Goal: Check status: Check status

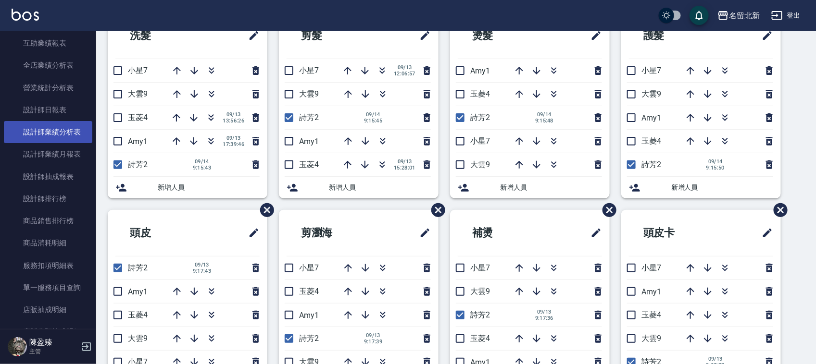
scroll to position [360, 0]
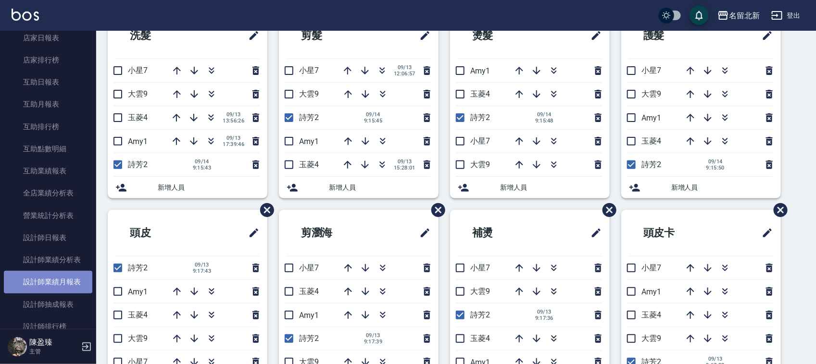
click at [80, 285] on link "設計師業績月報表" at bounding box center [48, 282] width 88 height 22
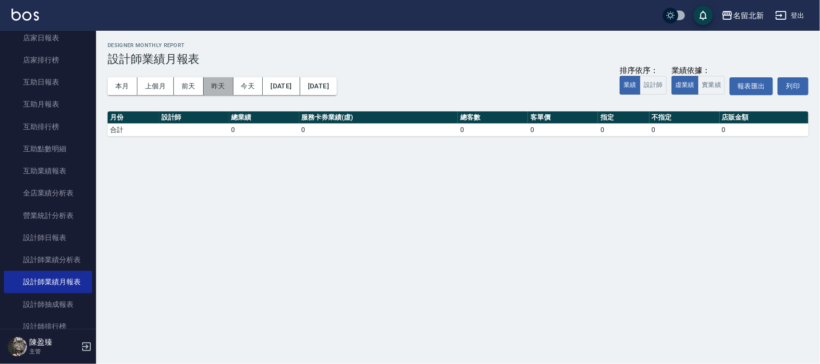
click at [222, 84] on button "昨天" at bounding box center [219, 86] width 30 height 18
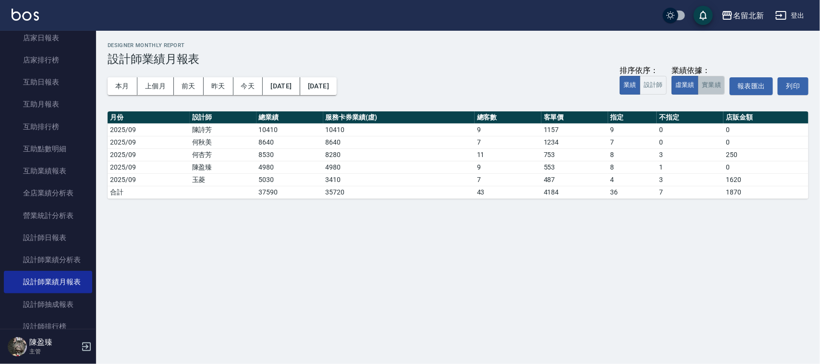
click at [715, 85] on button "實業績" at bounding box center [711, 85] width 27 height 19
click at [128, 83] on button "本月" at bounding box center [123, 86] width 30 height 18
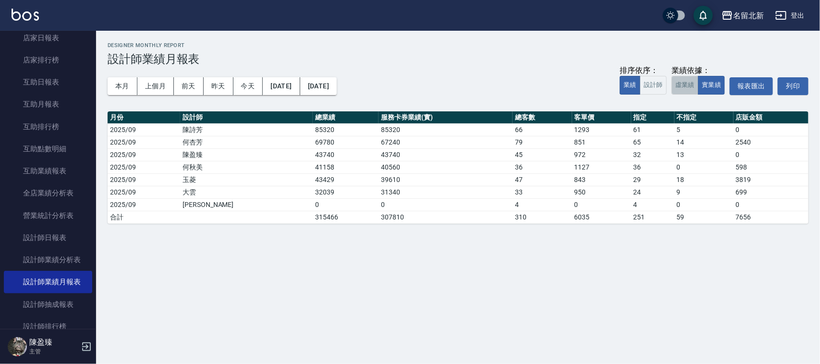
click at [682, 87] on button "虛業績" at bounding box center [685, 85] width 27 height 19
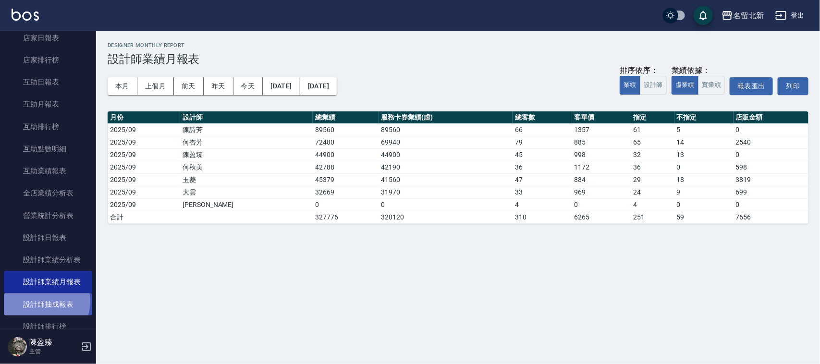
click at [41, 301] on link "設計師抽成報表" at bounding box center [48, 305] width 88 height 22
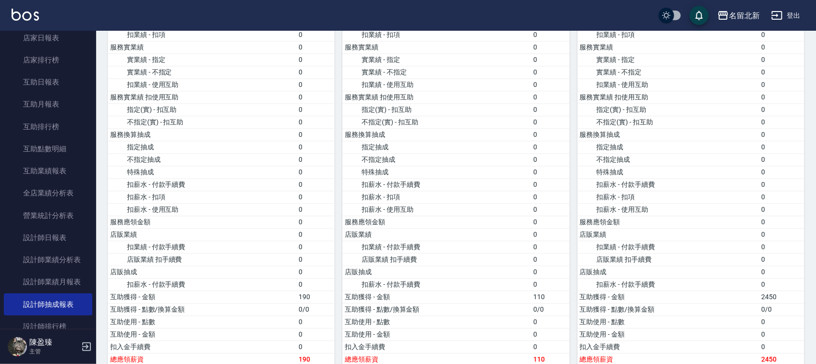
scroll to position [932, 0]
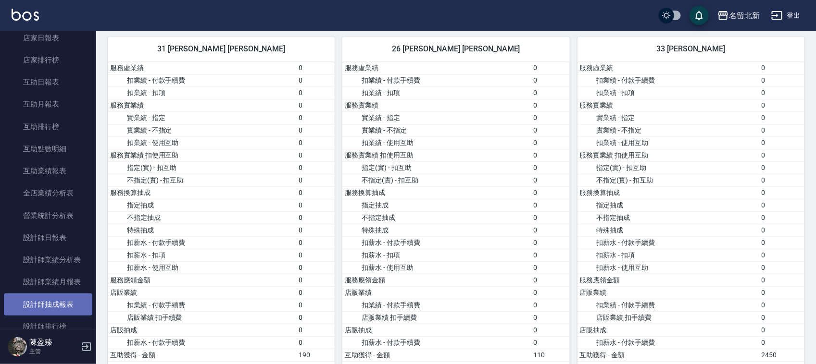
drag, startPoint x: 66, startPoint y: 304, endPoint x: 88, endPoint y: 285, distance: 29.0
click at [66, 304] on link "設計師抽成報表" at bounding box center [48, 305] width 88 height 22
click at [50, 305] on link "設計師抽成報表" at bounding box center [48, 305] width 88 height 22
click at [66, 303] on link "設計師抽成報表" at bounding box center [48, 305] width 88 height 22
click at [62, 303] on link "設計師抽成報表" at bounding box center [48, 305] width 88 height 22
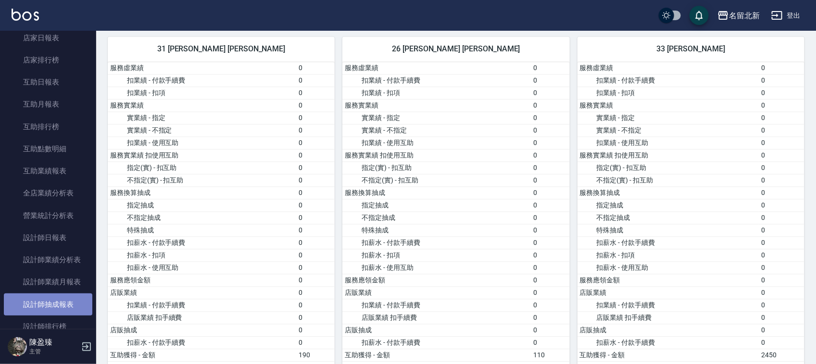
click at [62, 303] on link "設計師抽成報表" at bounding box center [48, 305] width 88 height 22
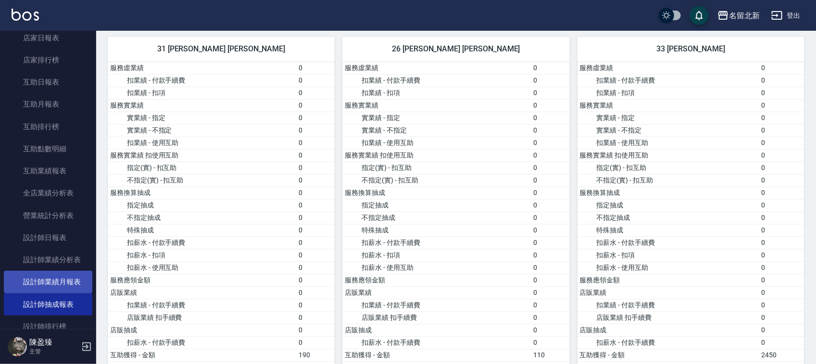
click at [67, 276] on link "設計師業績月報表" at bounding box center [48, 282] width 88 height 22
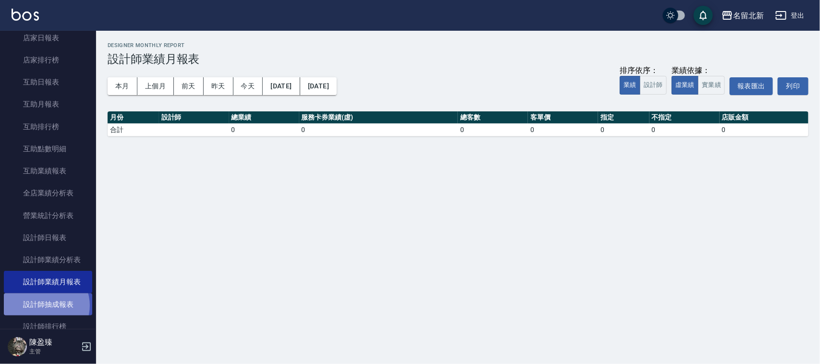
click at [44, 306] on link "設計師抽成報表" at bounding box center [48, 305] width 88 height 22
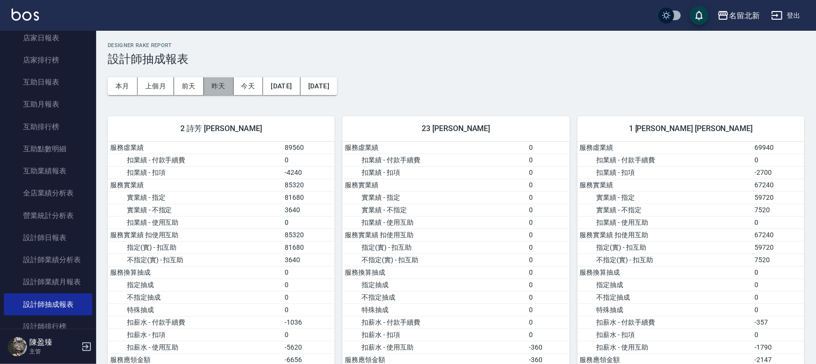
click at [208, 88] on button "昨天" at bounding box center [219, 86] width 30 height 18
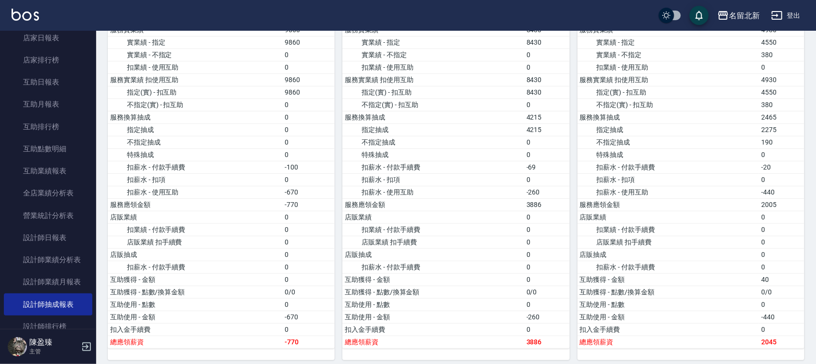
scroll to position [180, 0]
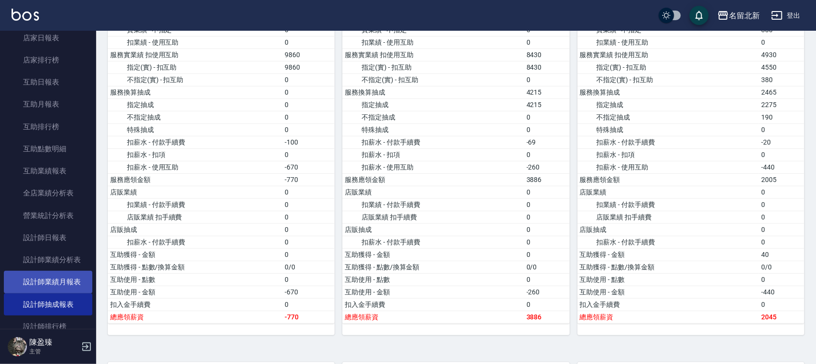
click at [62, 283] on link "設計師業績月報表" at bounding box center [48, 282] width 88 height 22
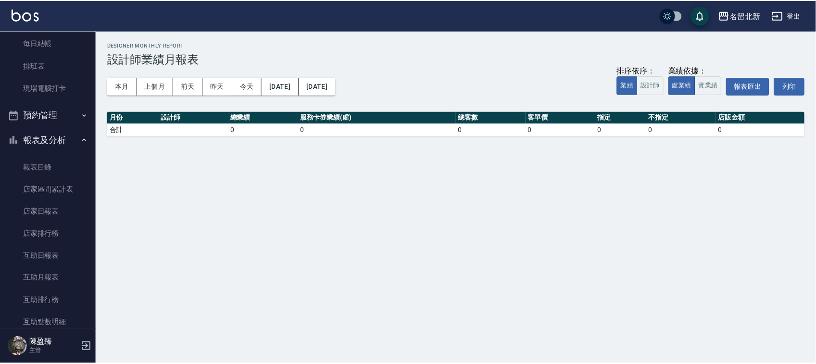
scroll to position [180, 0]
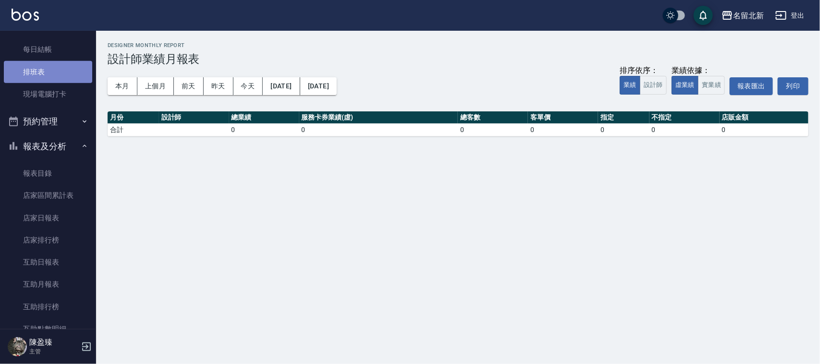
click at [59, 70] on link "排班表" at bounding box center [48, 72] width 88 height 22
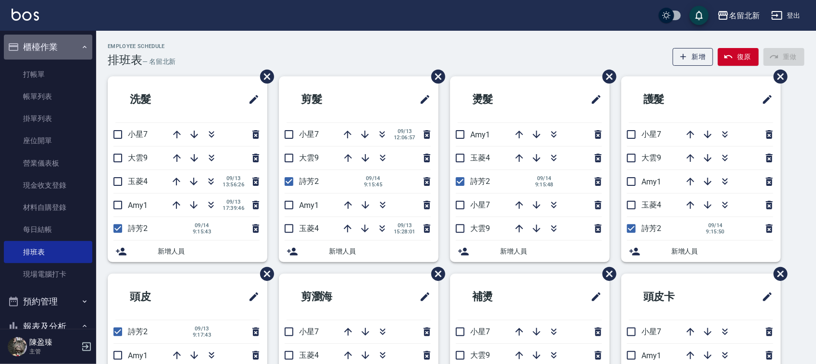
click at [55, 49] on button "櫃檯作業" at bounding box center [48, 47] width 88 height 25
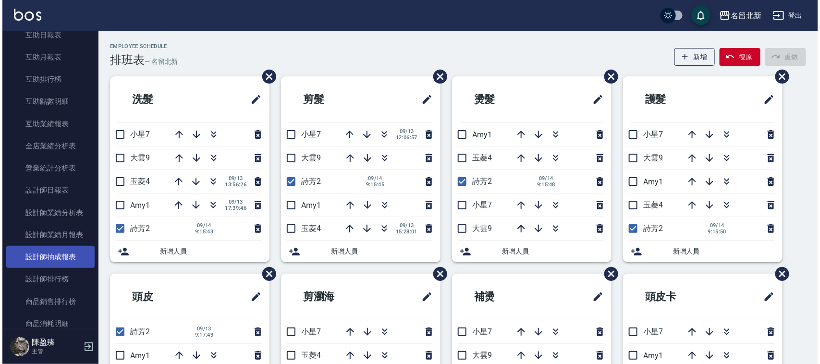
scroll to position [180, 0]
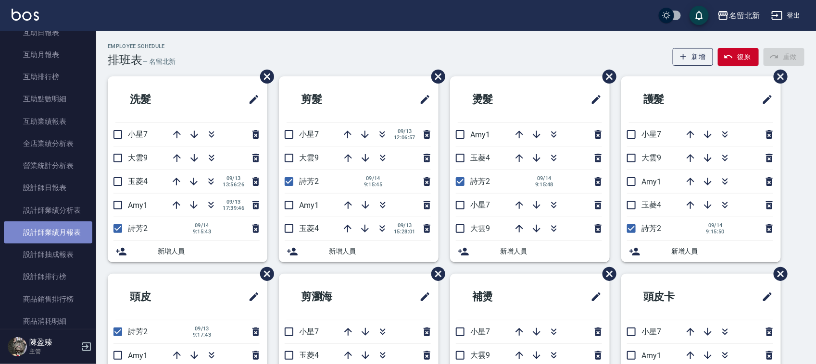
click at [74, 234] on link "設計師業績月報表" at bounding box center [48, 233] width 88 height 22
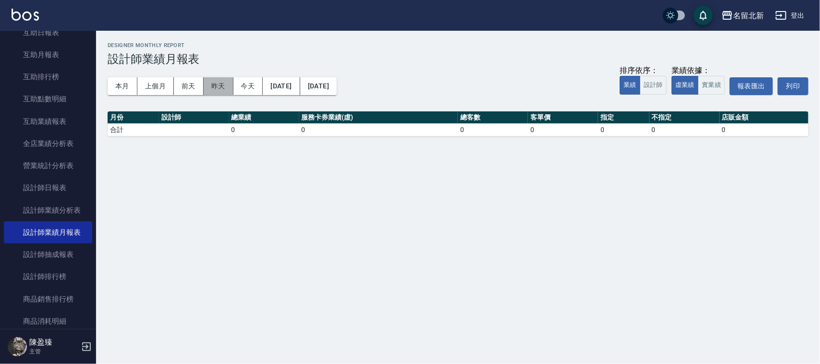
click at [225, 92] on button "昨天" at bounding box center [219, 86] width 30 height 18
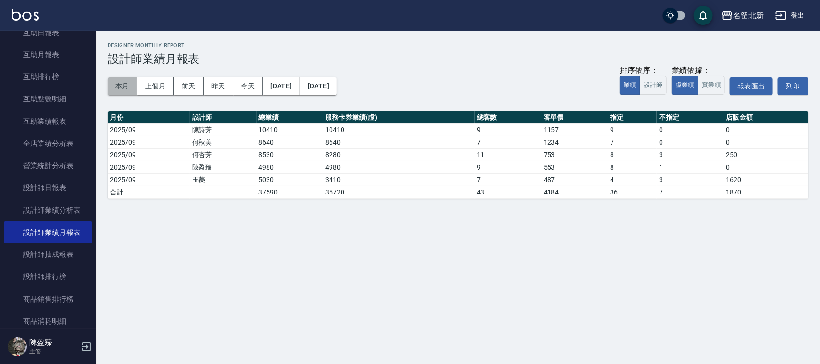
click at [112, 88] on button "本月" at bounding box center [123, 86] width 30 height 18
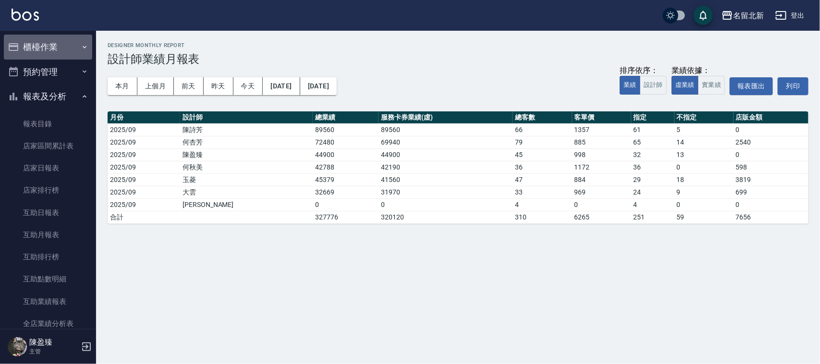
click at [65, 47] on button "櫃檯作業" at bounding box center [48, 47] width 88 height 25
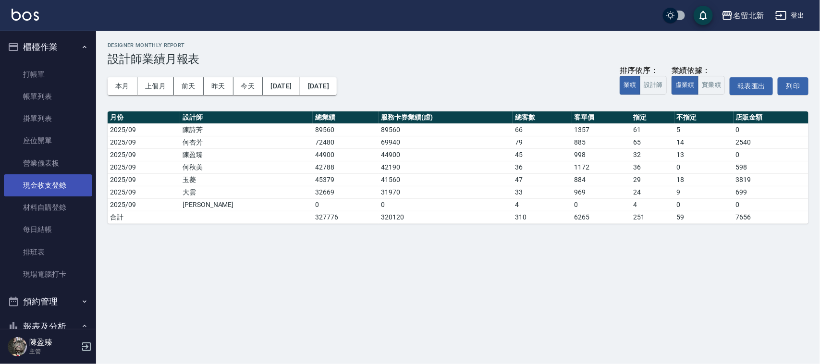
drag, startPoint x: 26, startPoint y: 258, endPoint x: 34, endPoint y: 195, distance: 62.9
click at [25, 258] on link "排班表" at bounding box center [48, 252] width 88 height 22
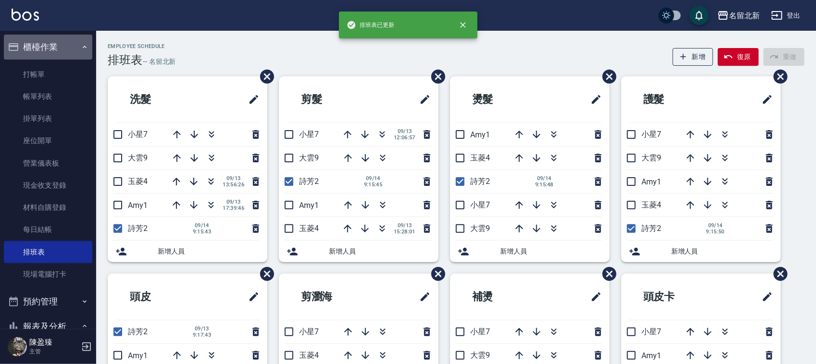
click at [51, 44] on button "櫃檯作業" at bounding box center [48, 47] width 88 height 25
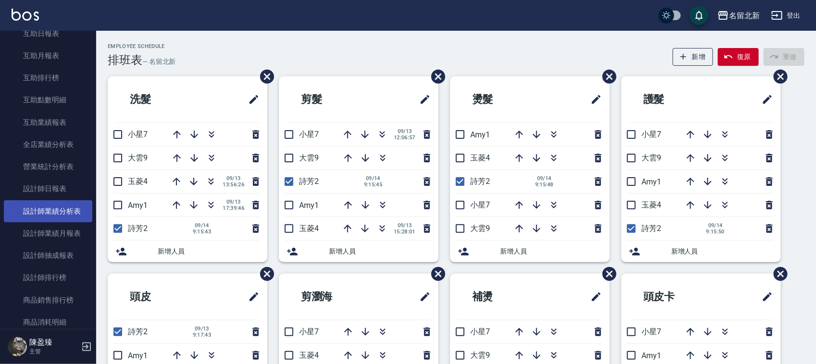
scroll to position [180, 0]
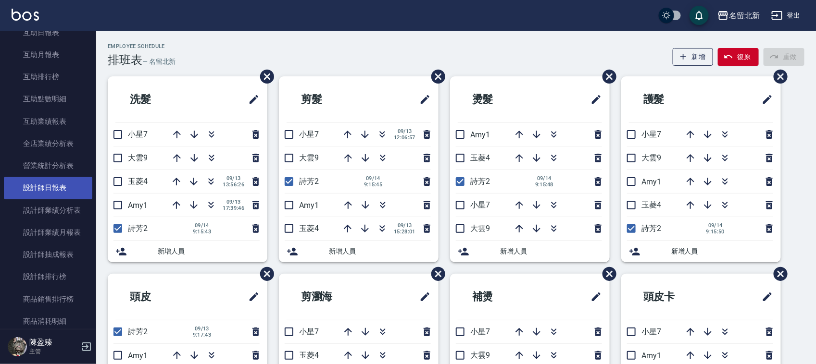
click at [72, 191] on link "設計師日報表" at bounding box center [48, 188] width 88 height 22
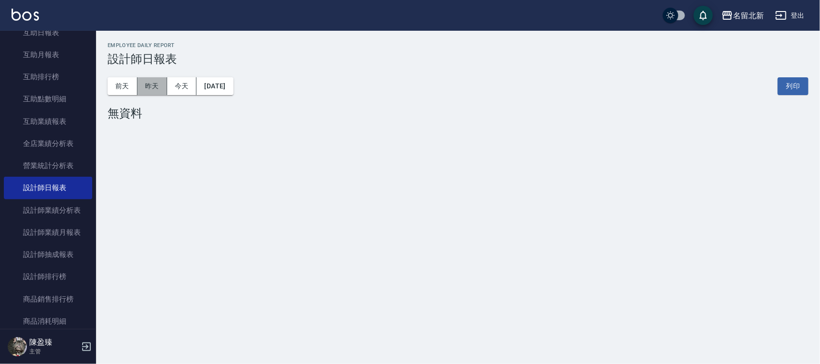
click at [146, 88] on button "昨天" at bounding box center [152, 86] width 30 height 18
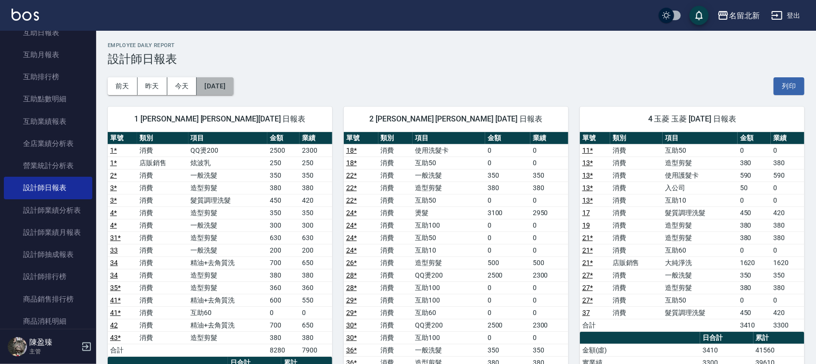
click at [233, 88] on button "[DATE]" at bounding box center [215, 86] width 37 height 18
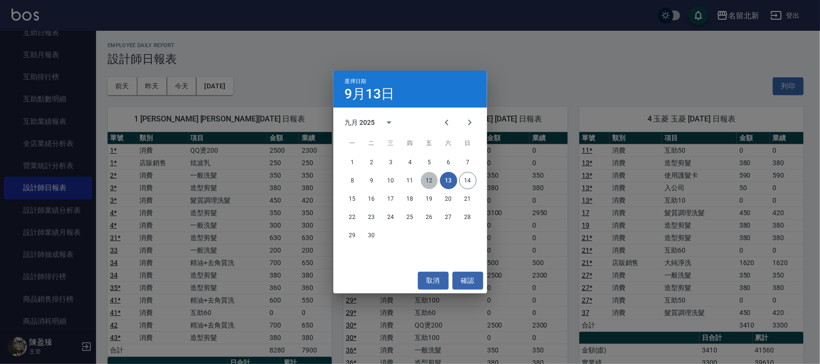
click at [431, 185] on button "12" at bounding box center [429, 180] width 17 height 17
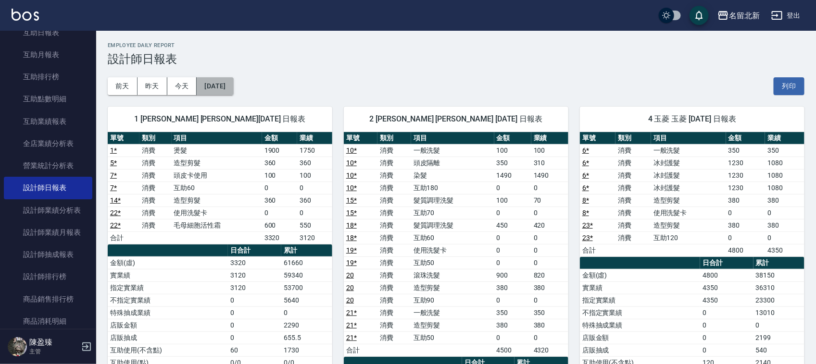
click at [233, 85] on button "[DATE]" at bounding box center [215, 86] width 37 height 18
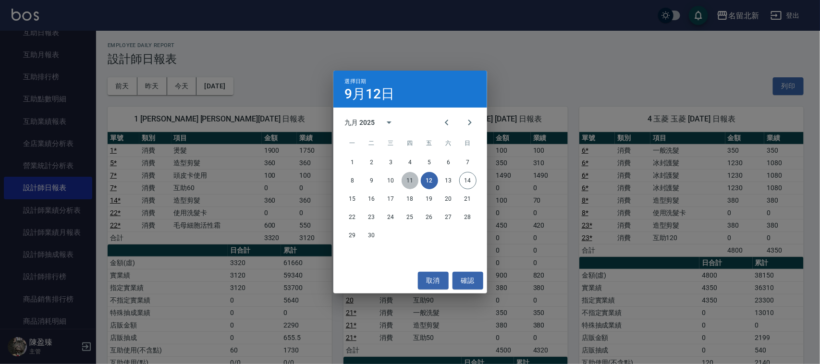
click at [412, 183] on button "11" at bounding box center [410, 180] width 17 height 17
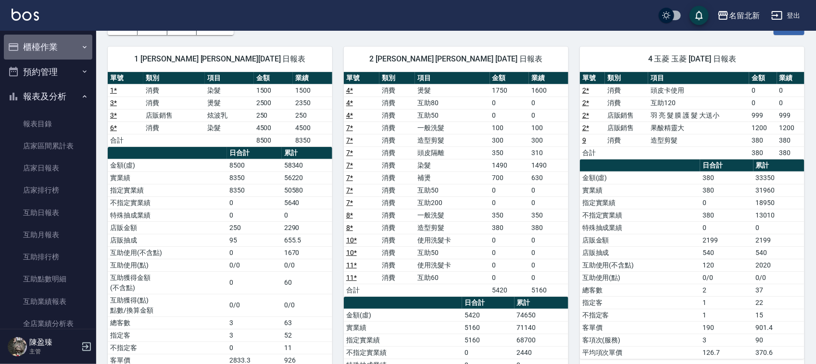
click at [50, 47] on button "櫃檯作業" at bounding box center [48, 47] width 88 height 25
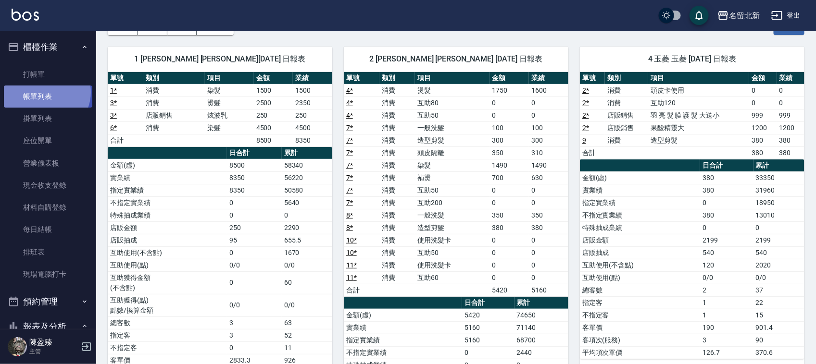
click at [46, 92] on link "帳單列表" at bounding box center [48, 97] width 88 height 22
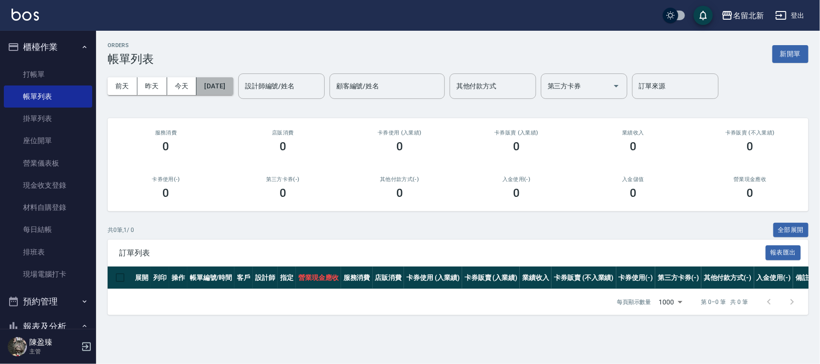
click at [233, 85] on button "[DATE]" at bounding box center [215, 86] width 37 height 18
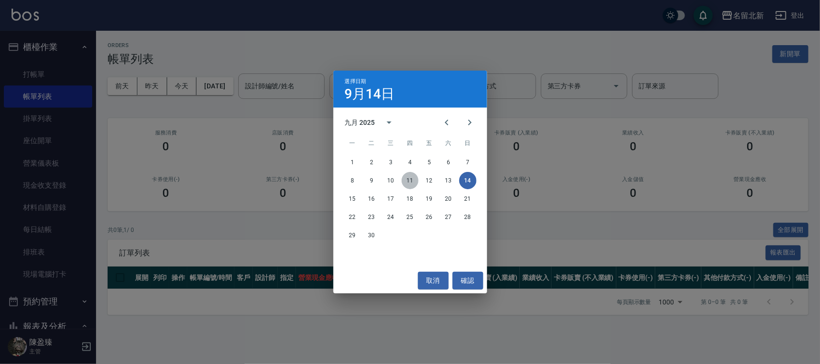
click at [408, 180] on button "11" at bounding box center [410, 180] width 17 height 17
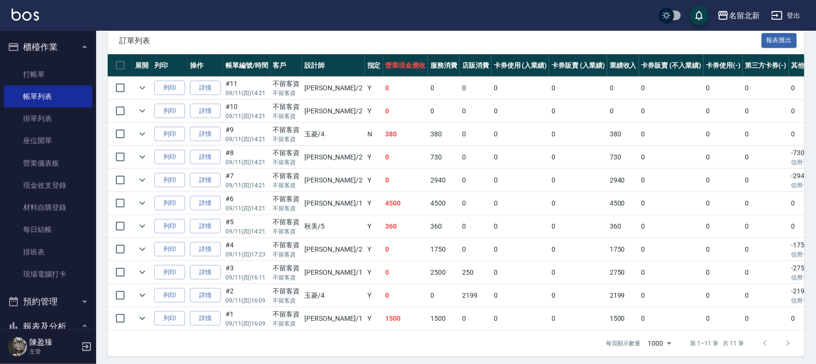
scroll to position [227, 0]
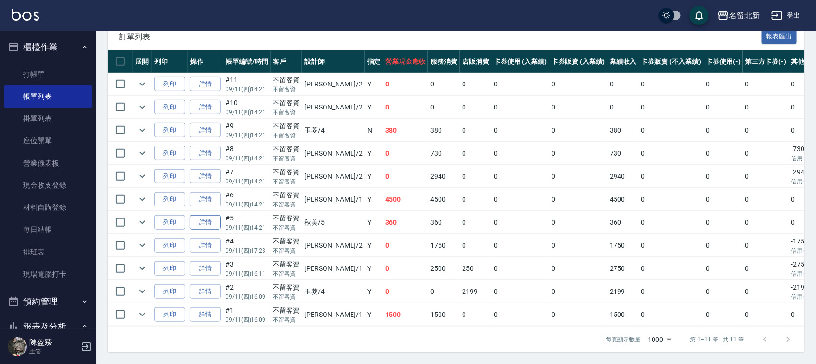
click at [202, 215] on link "詳情" at bounding box center [205, 222] width 31 height 15
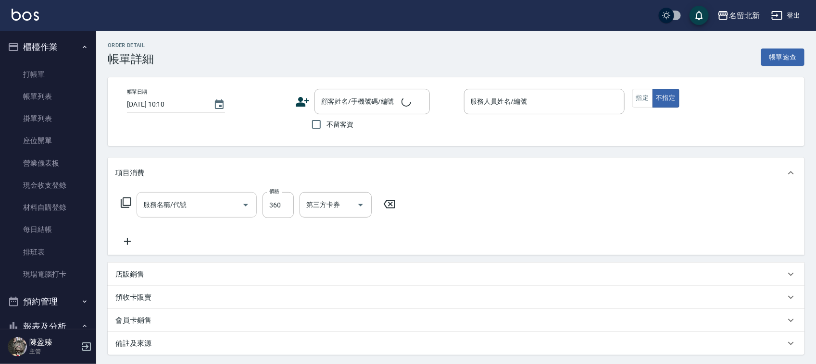
type input "[DATE] 14:21"
checkbox input "true"
type input "秋美-5"
type input "造型剪髮(301)"
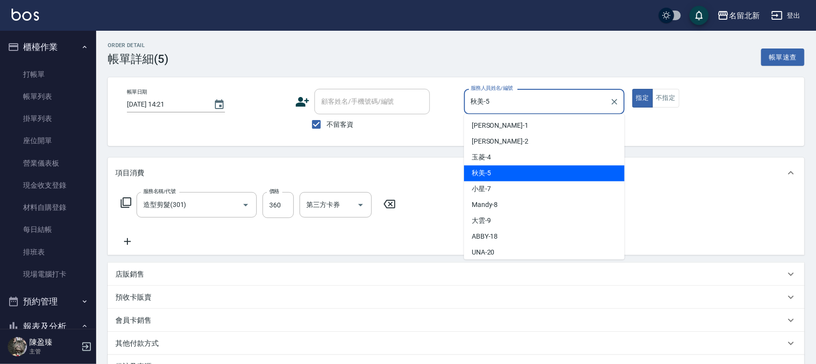
click at [509, 107] on input "秋美-5" at bounding box center [536, 101] width 137 height 17
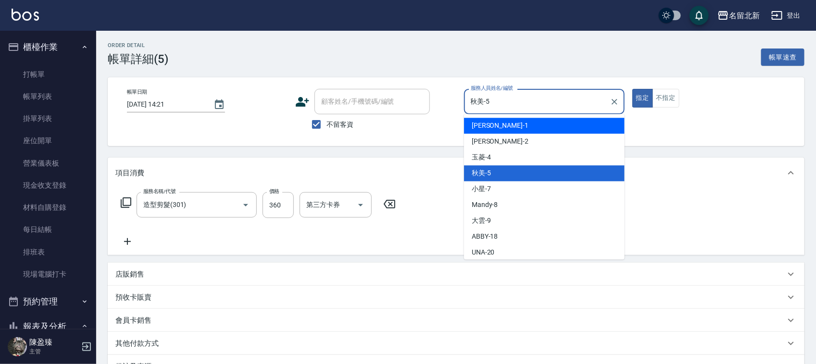
click at [512, 131] on div "[PERSON_NAME] -1" at bounding box center [544, 126] width 161 height 16
type input "[PERSON_NAME]-1"
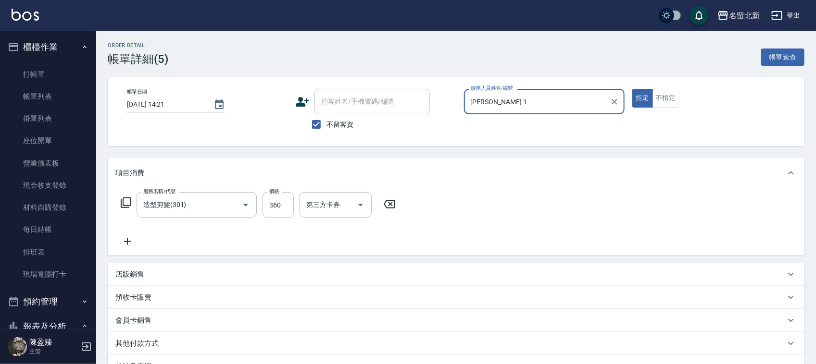
scroll to position [117, 0]
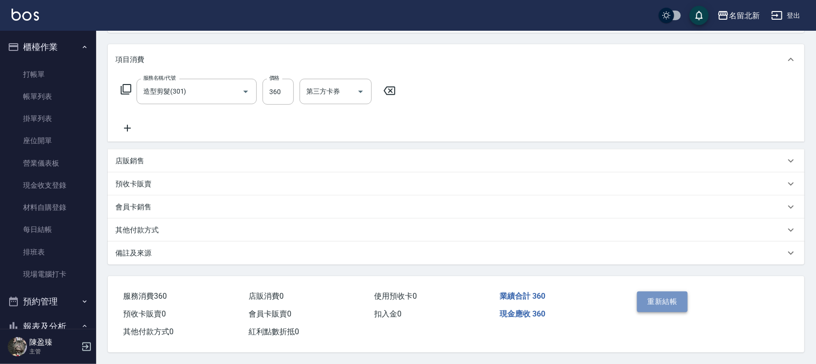
click at [652, 300] on button "重新結帳" at bounding box center [662, 302] width 51 height 20
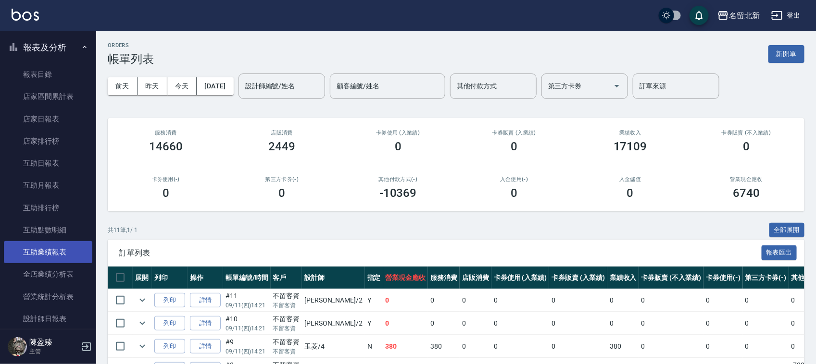
scroll to position [300, 0]
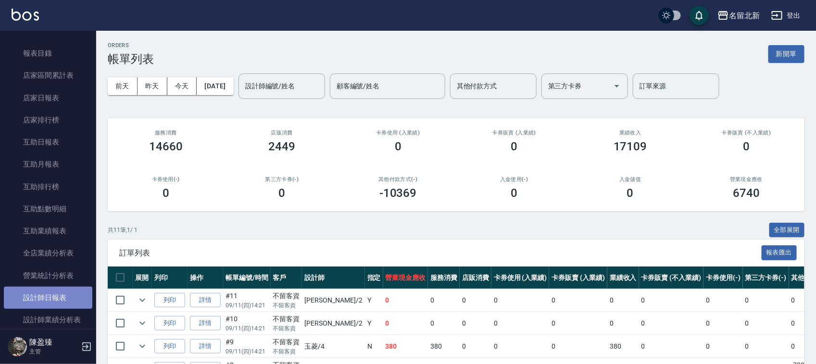
click at [55, 289] on link "設計師日報表" at bounding box center [48, 298] width 88 height 22
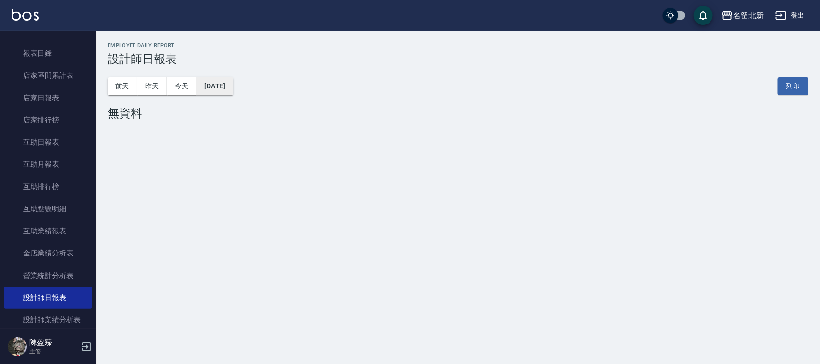
click at [233, 87] on button "[DATE]" at bounding box center [215, 86] width 37 height 18
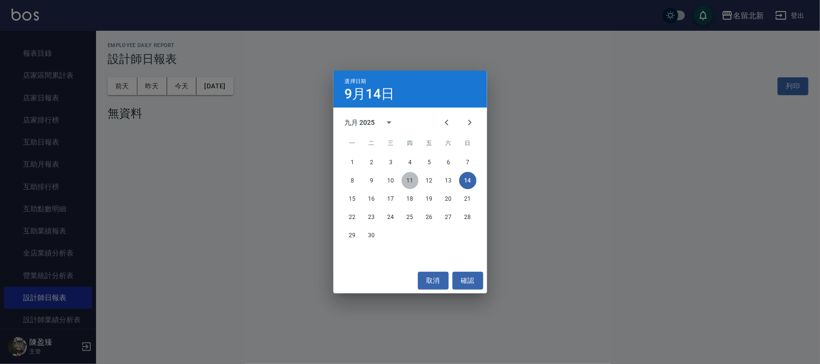
click at [407, 176] on button "11" at bounding box center [410, 180] width 17 height 17
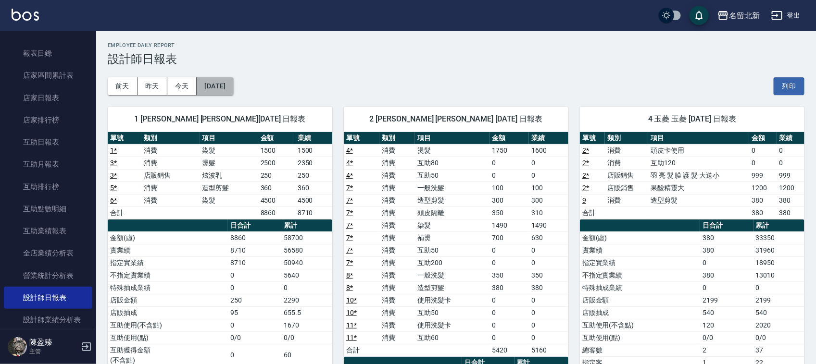
click at [233, 81] on button "[DATE]" at bounding box center [215, 86] width 37 height 18
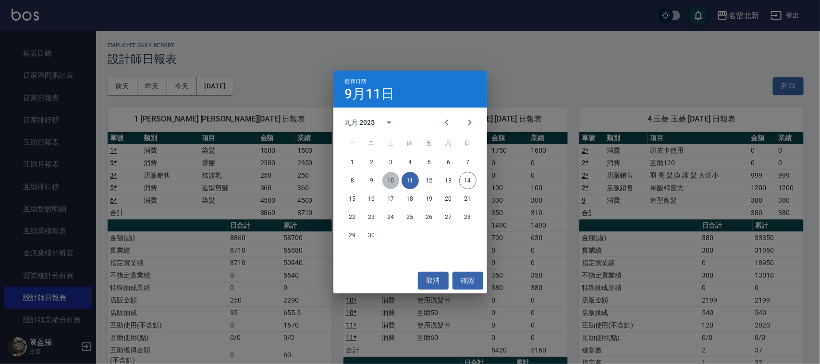
click at [388, 179] on button "10" at bounding box center [391, 180] width 17 height 17
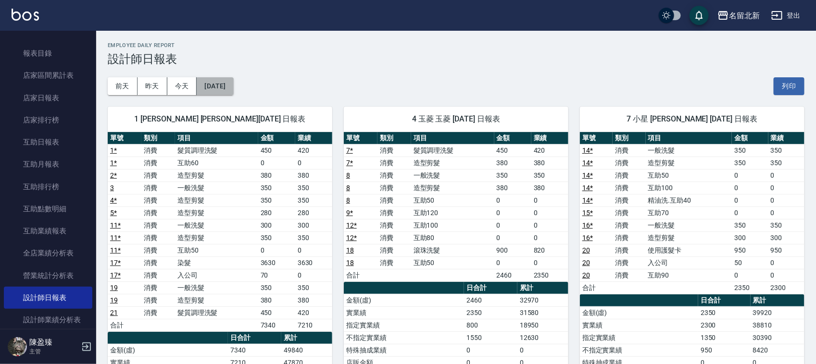
click at [233, 92] on button "[DATE]" at bounding box center [215, 86] width 37 height 18
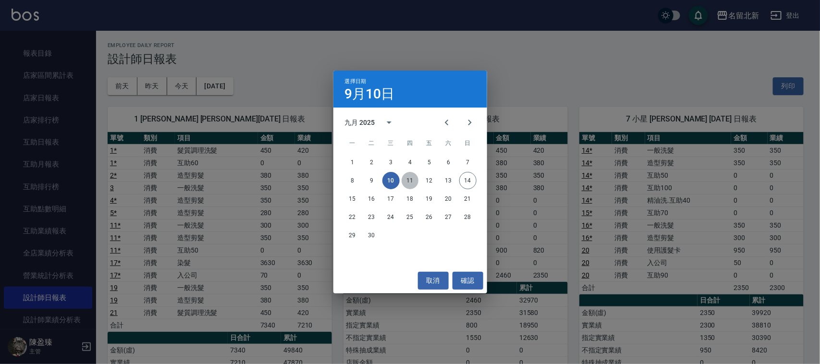
click at [409, 181] on button "11" at bounding box center [410, 180] width 17 height 17
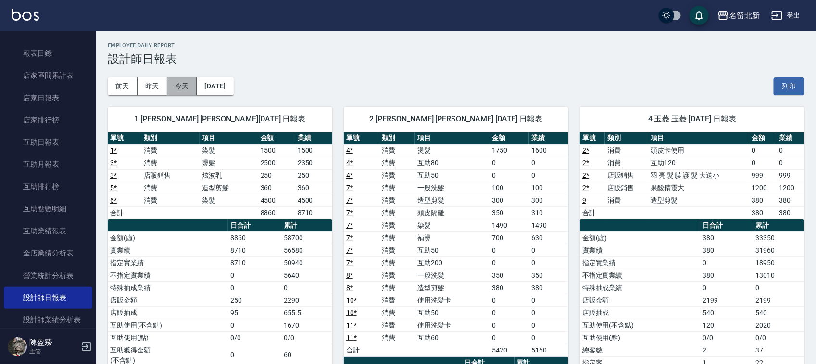
click at [187, 83] on button "今天" at bounding box center [182, 86] width 30 height 18
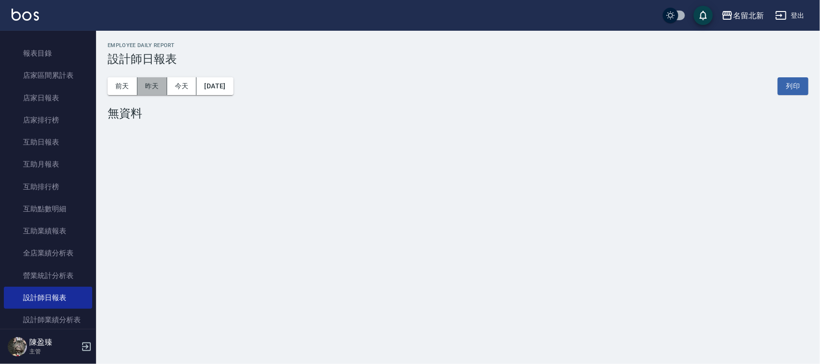
click at [155, 88] on button "昨天" at bounding box center [152, 86] width 30 height 18
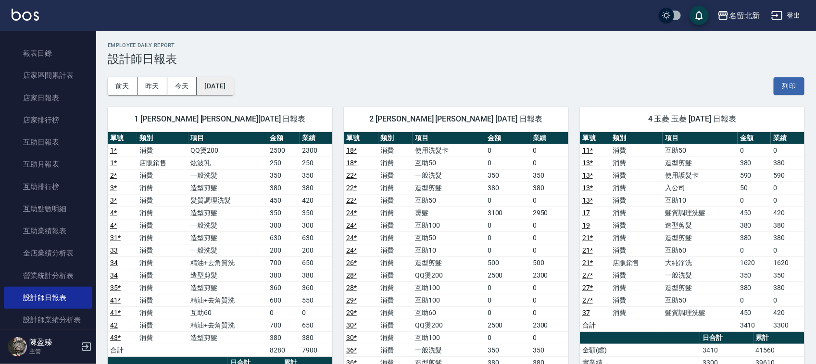
click at [233, 88] on button "[DATE]" at bounding box center [215, 86] width 37 height 18
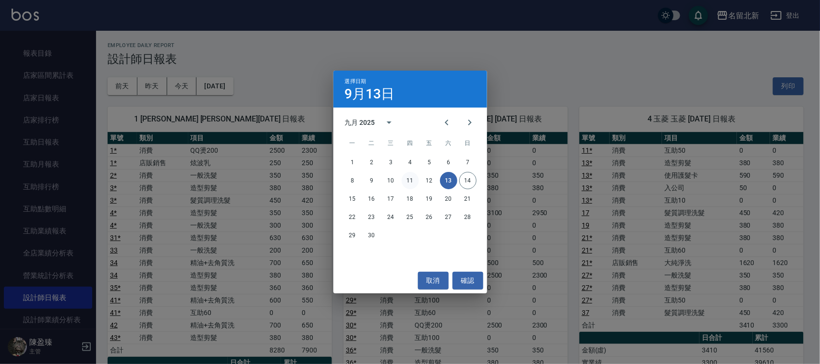
click at [414, 177] on button "11" at bounding box center [410, 180] width 17 height 17
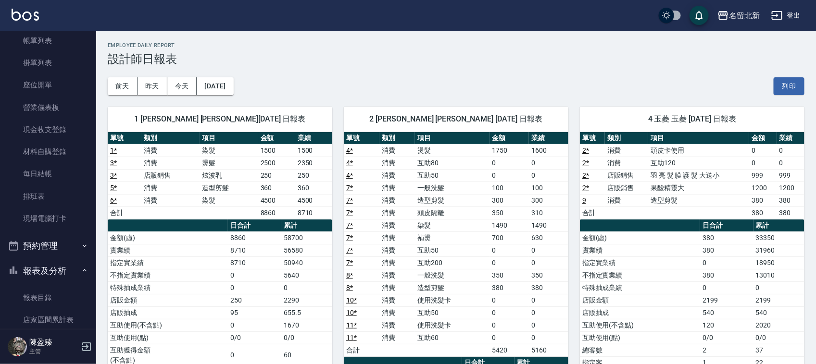
scroll to position [4, 0]
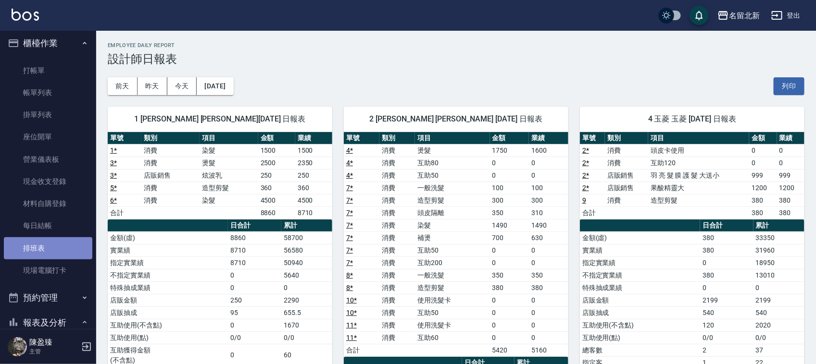
click at [55, 240] on link "排班表" at bounding box center [48, 248] width 88 height 22
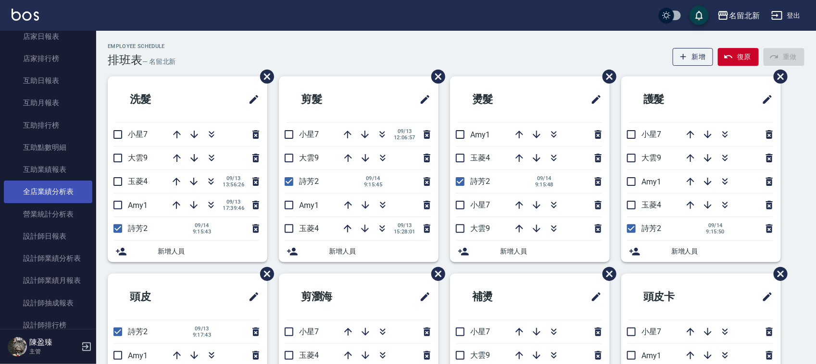
scroll to position [364, 0]
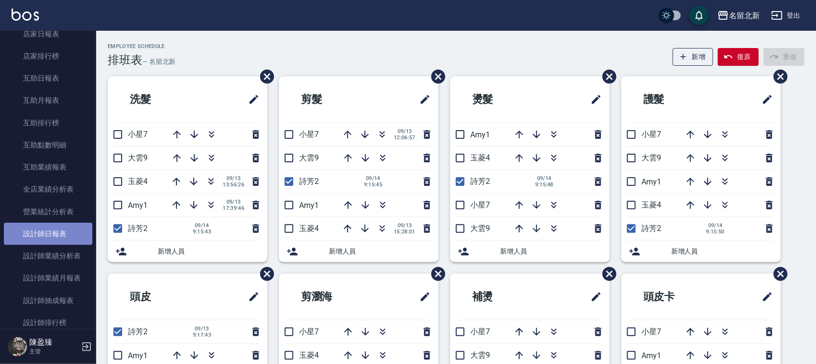
click at [49, 232] on link "設計師日報表" at bounding box center [48, 234] width 88 height 22
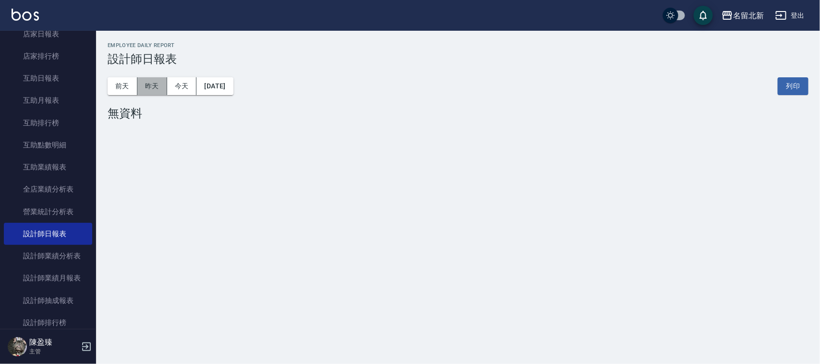
click at [158, 83] on button "昨天" at bounding box center [152, 86] width 30 height 18
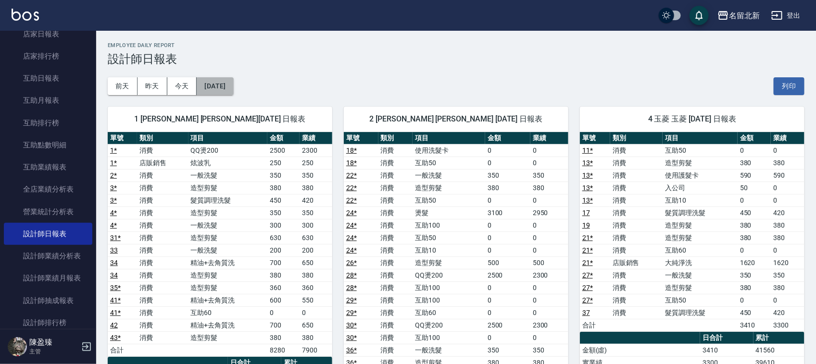
click at [233, 88] on button "[DATE]" at bounding box center [215, 86] width 37 height 18
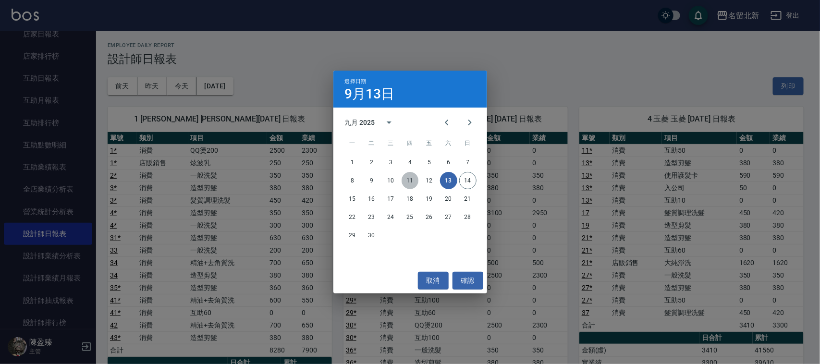
click at [412, 175] on button "11" at bounding box center [410, 180] width 17 height 17
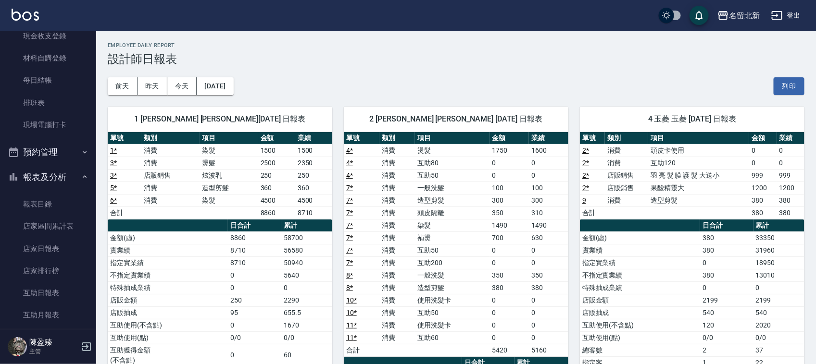
scroll to position [37, 0]
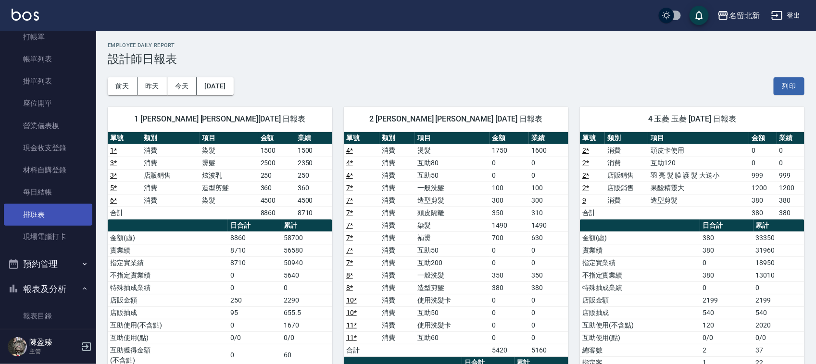
click at [62, 206] on link "排班表" at bounding box center [48, 215] width 88 height 22
